Goal: Find specific page/section: Find specific page/section

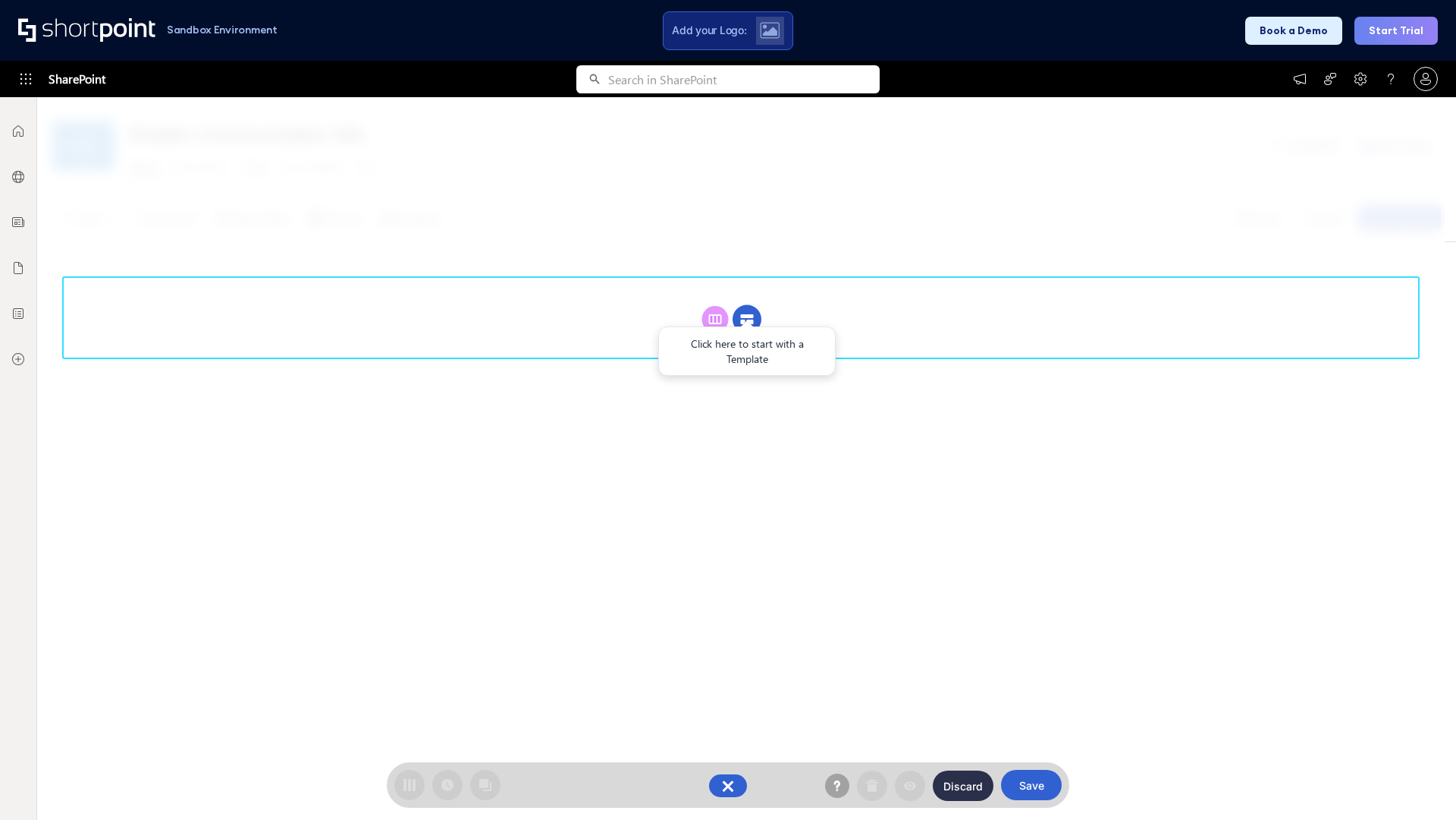
click at [748, 318] on circle at bounding box center [747, 319] width 28 height 28
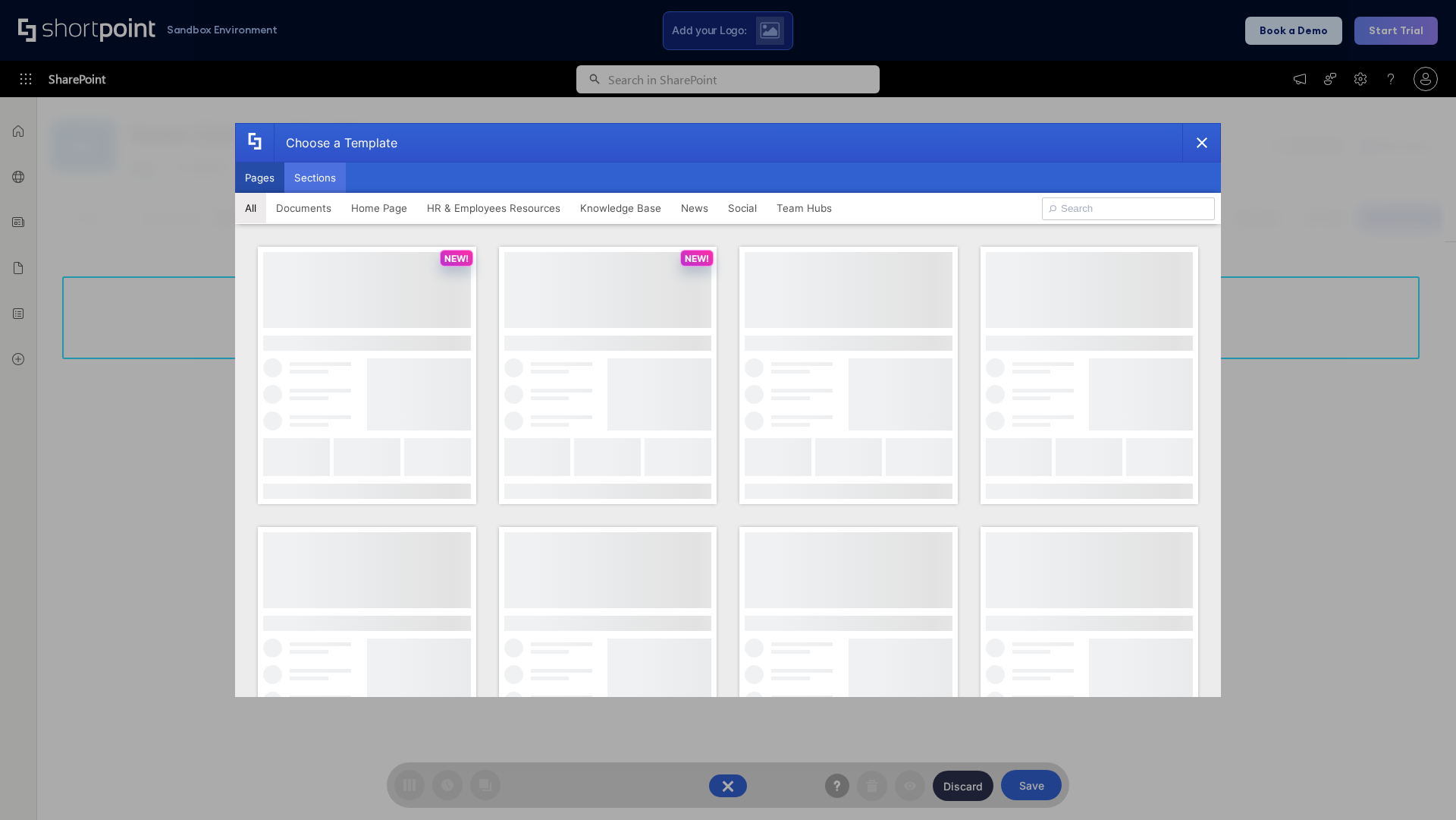
click at [315, 178] on button "Sections" at bounding box center [315, 178] width 61 height 30
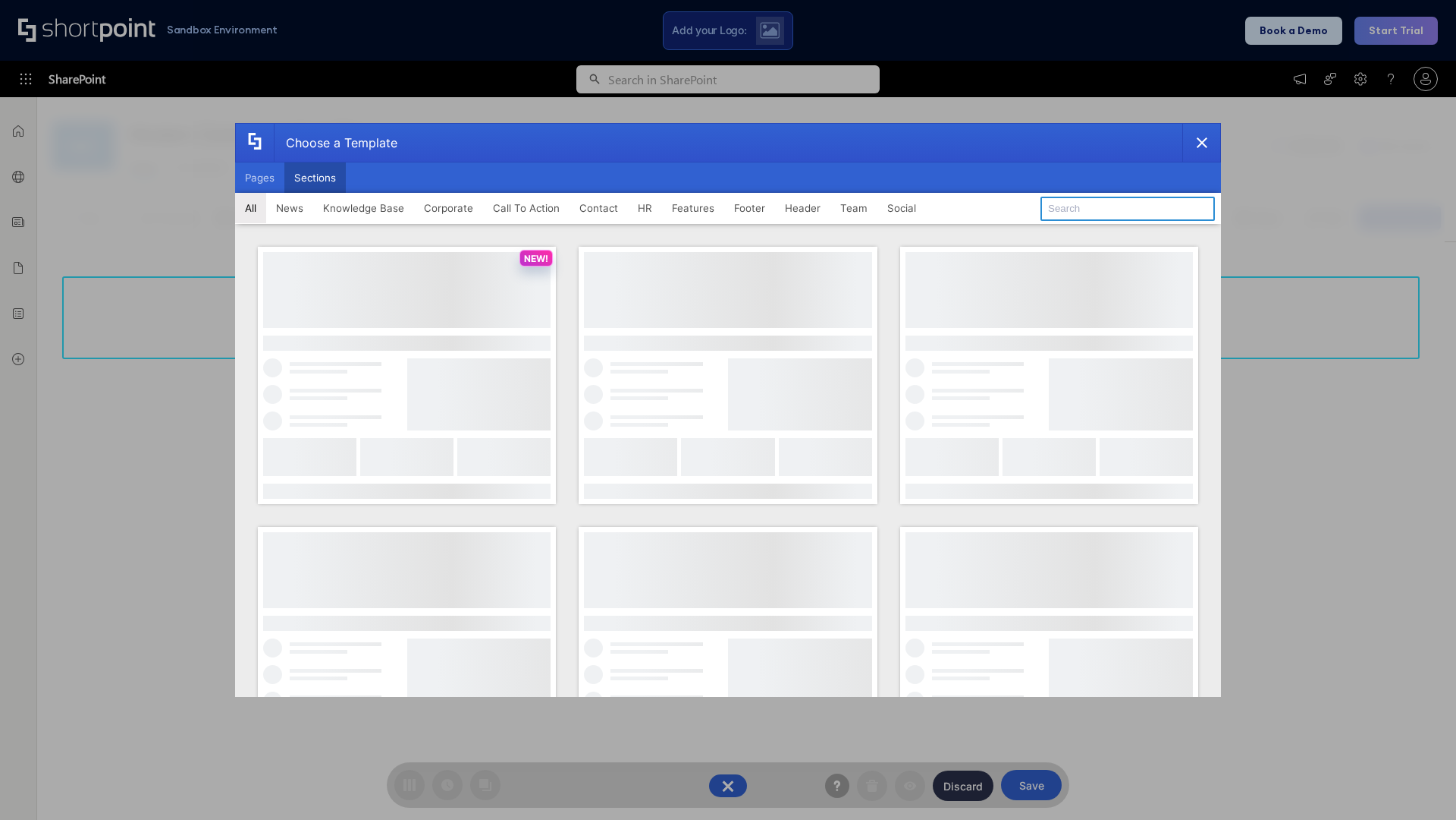
type input "Footer 4"
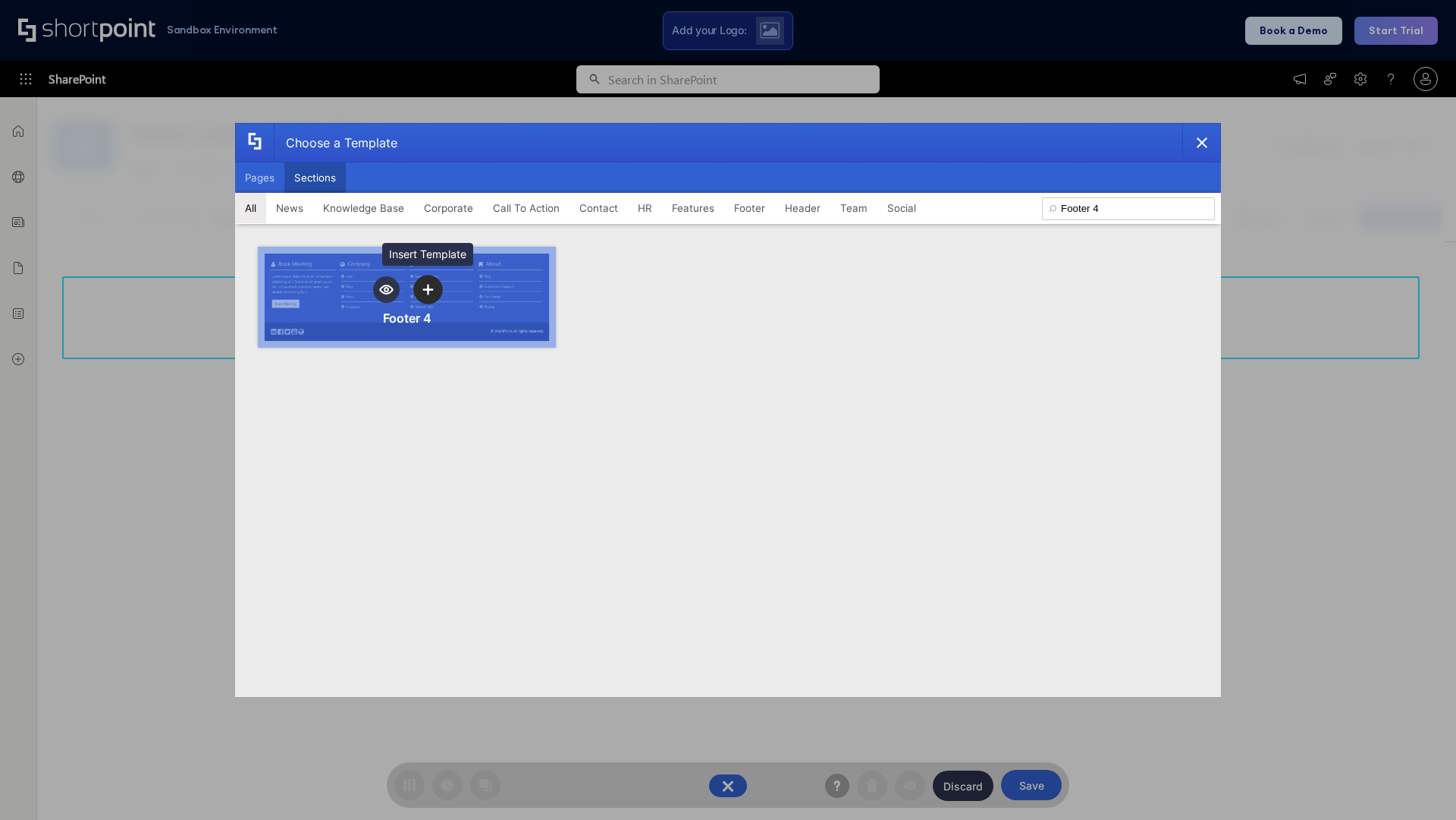
click at [428, 289] on icon "template selector" at bounding box center [428, 289] width 11 height 11
